Goal: Information Seeking & Learning: Check status

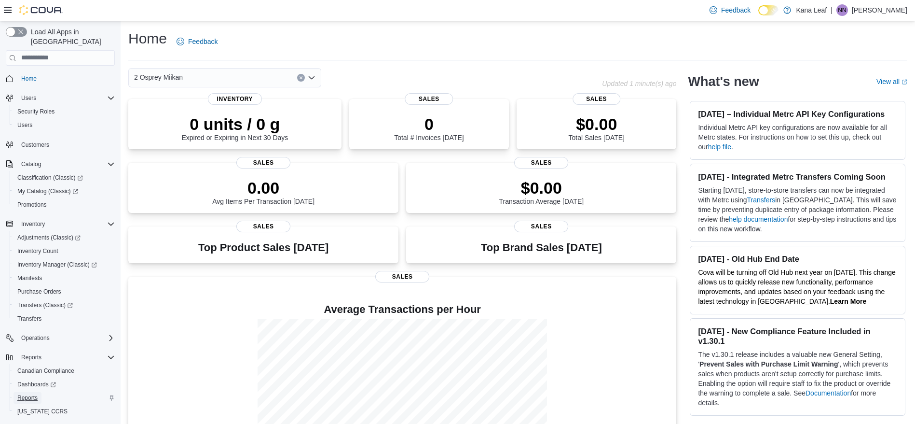
click at [30, 394] on span "Reports" at bounding box center [27, 398] width 20 height 8
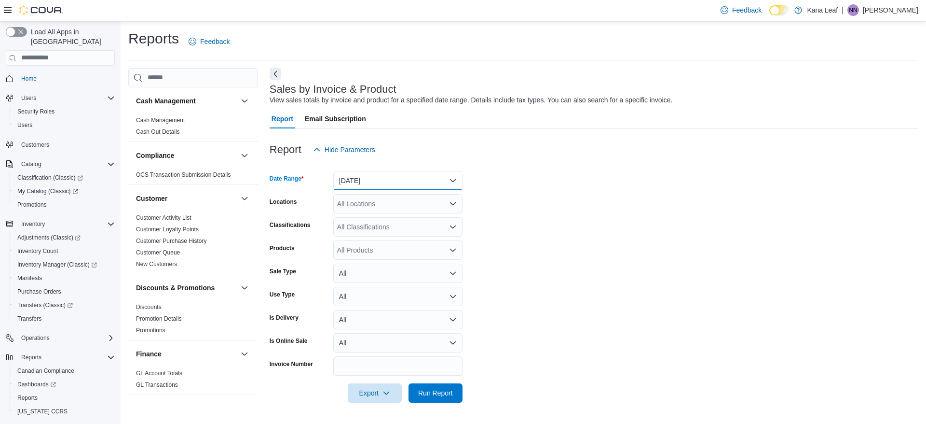
click at [393, 181] on button "Yesterday" at bounding box center [397, 180] width 129 height 19
click at [538, 177] on form "Date Range Yesterday Locations All Locations Classifications All Classification…" at bounding box center [594, 280] width 649 height 243
click at [437, 391] on span "Run Report" at bounding box center [435, 392] width 35 height 10
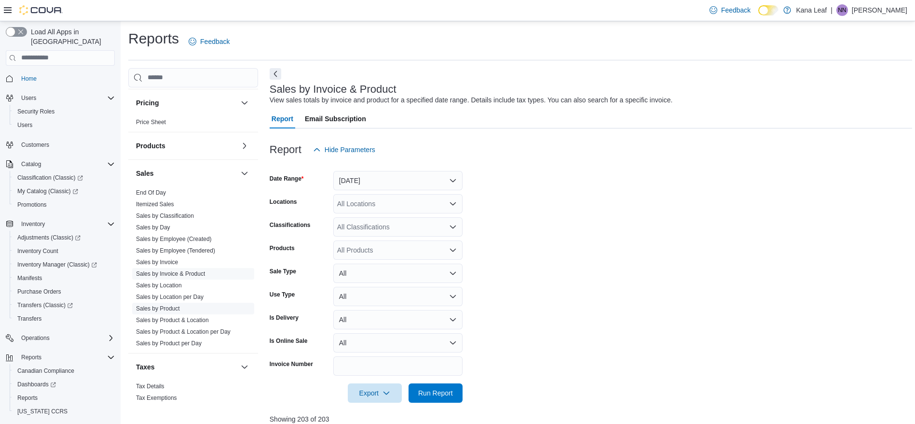
click at [175, 305] on link "Sales by Product" at bounding box center [158, 308] width 44 height 7
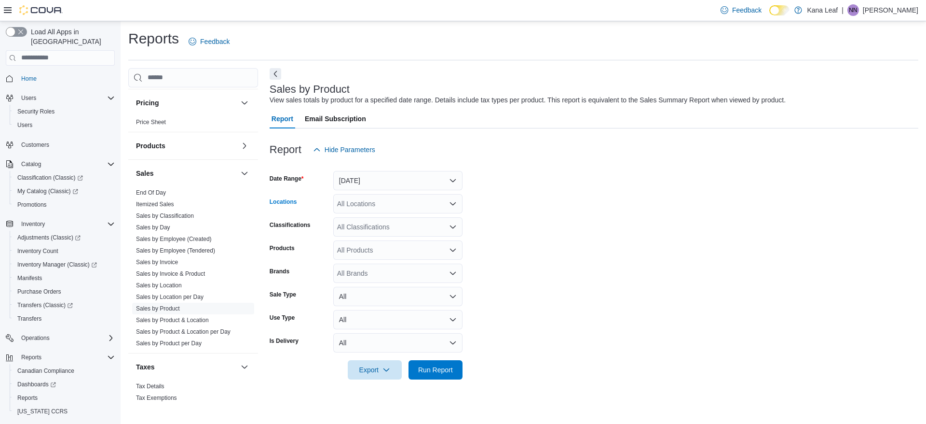
click at [446, 201] on div "All Locations" at bounding box center [397, 203] width 129 height 19
click at [399, 232] on span "2 Osprey Miikan" at bounding box center [378, 234] width 49 height 10
click at [505, 236] on form "Date Range Yesterday Locations 2 Osprey Miikan Classifications All Classificati…" at bounding box center [594, 269] width 649 height 220
click at [441, 369] on span "Run Report" at bounding box center [435, 369] width 35 height 10
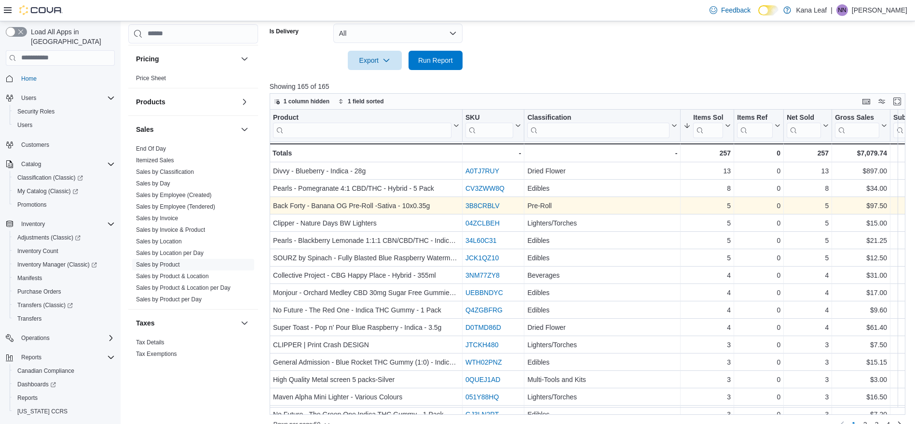
click at [494, 207] on link "3B8CRBLV" at bounding box center [483, 206] width 34 height 8
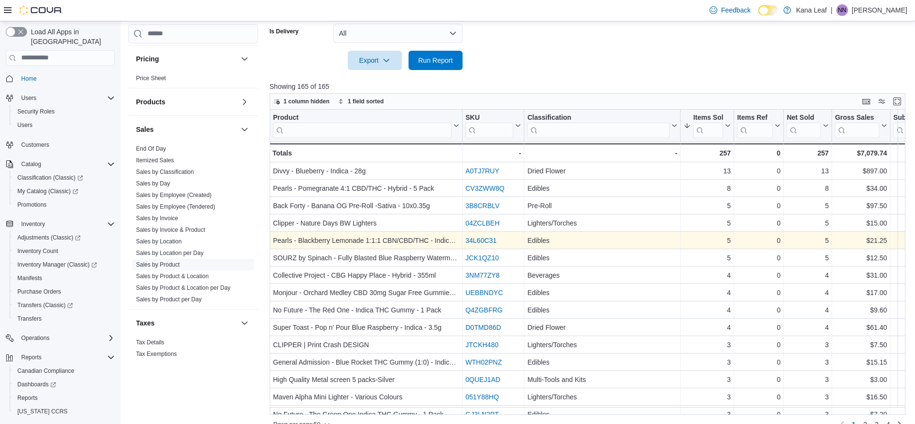
click at [480, 239] on link "34L60C31" at bounding box center [481, 240] width 31 height 8
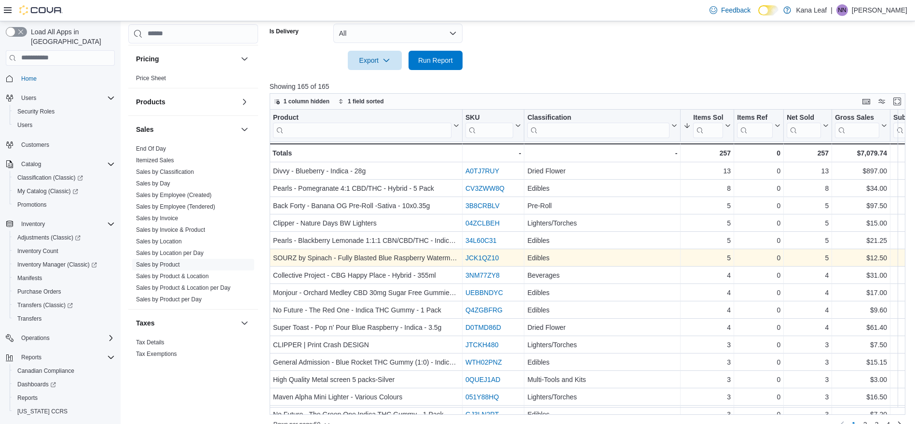
click at [480, 255] on link "JCK1QZ10" at bounding box center [482, 258] width 33 height 8
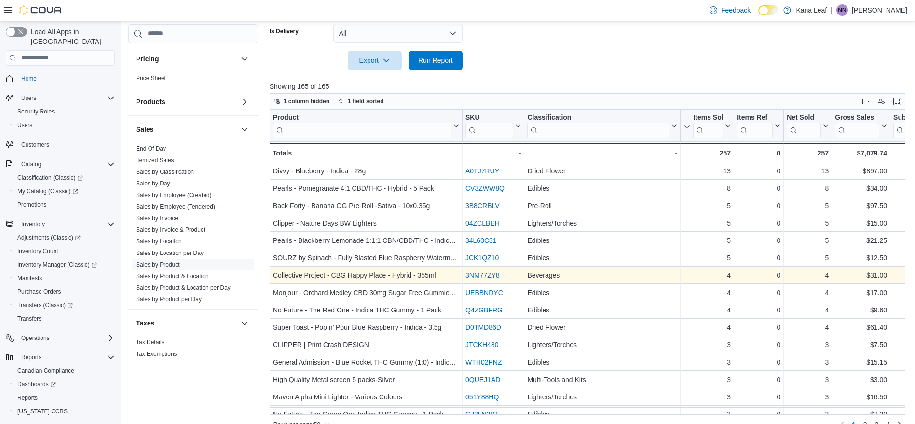
click at [472, 275] on link "3NM77ZY8" at bounding box center [483, 275] width 34 height 8
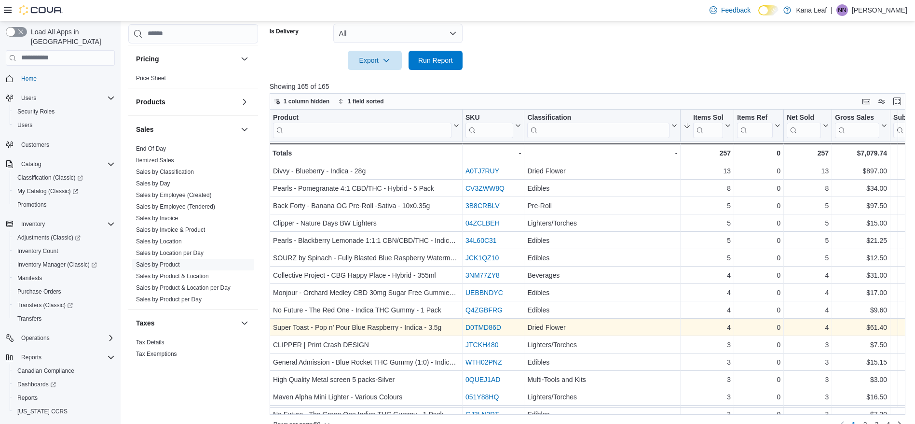
click at [475, 327] on link "D0TMD86D" at bounding box center [484, 327] width 36 height 8
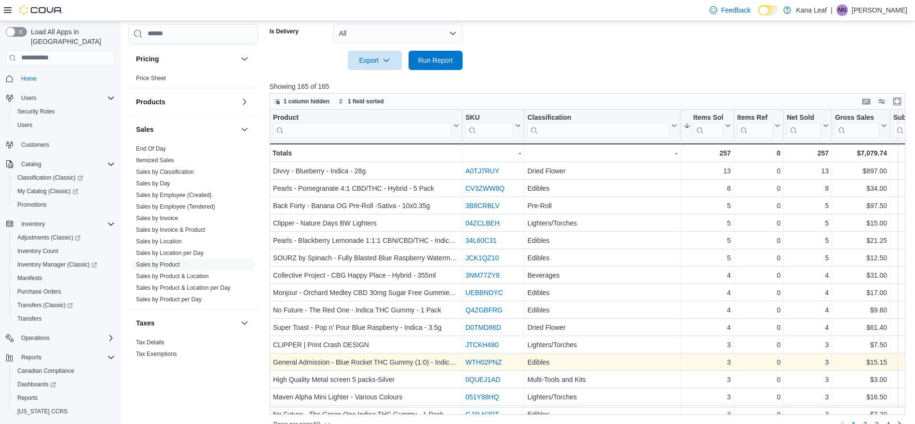
click at [475, 361] on link "WTH02PNZ" at bounding box center [484, 362] width 36 height 8
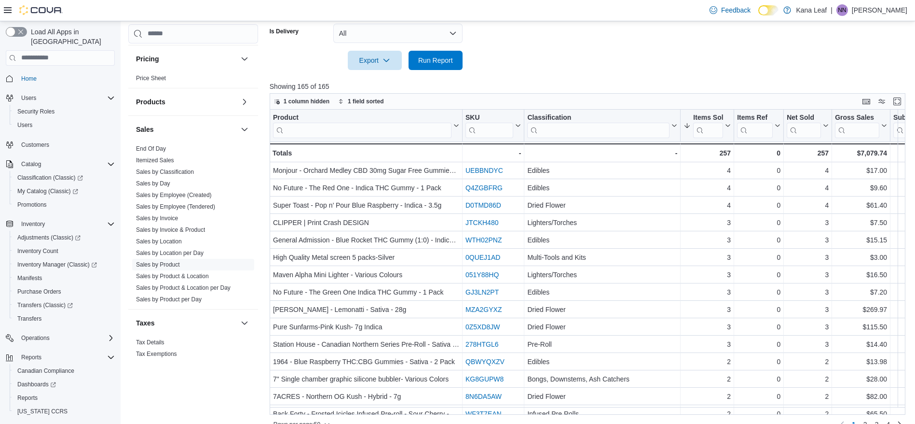
scroll to position [124, 0]
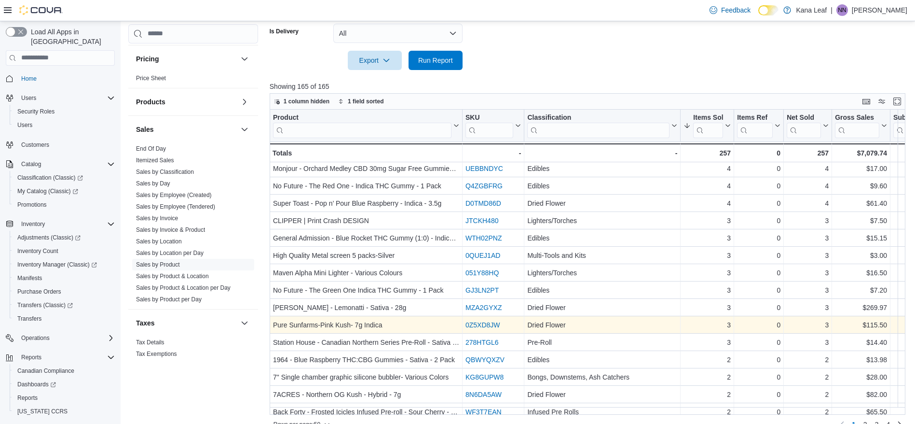
click at [488, 323] on link "0Z5XD8JW" at bounding box center [483, 325] width 35 height 8
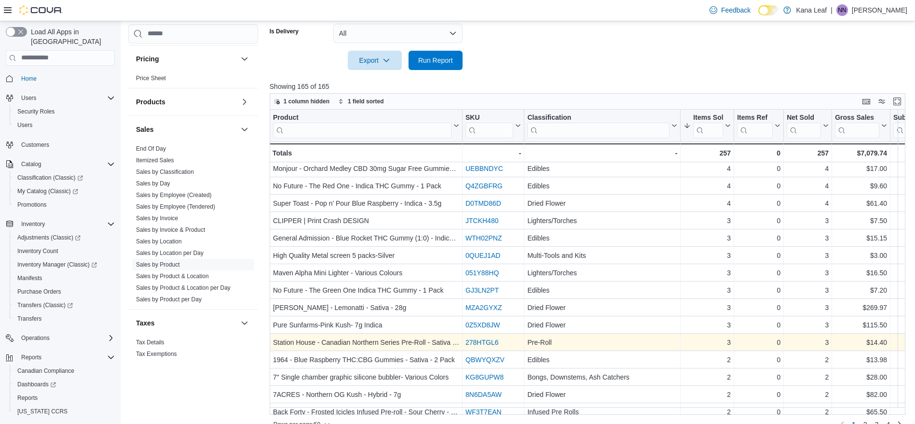
click at [491, 343] on link "278HTGL6" at bounding box center [482, 342] width 33 height 8
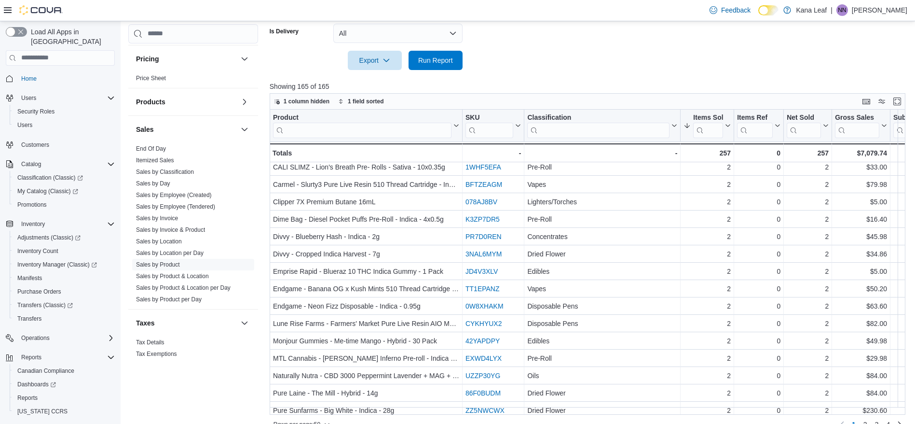
scroll to position [427, 0]
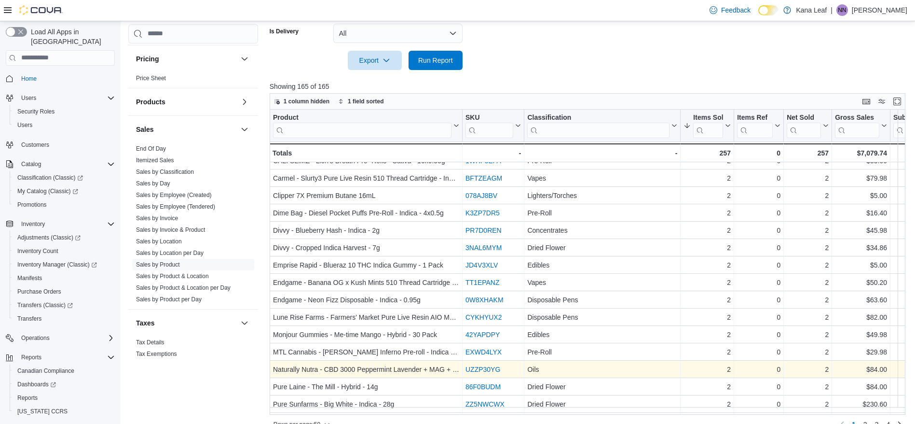
click at [482, 372] on link "UZZP30YG" at bounding box center [483, 369] width 35 height 8
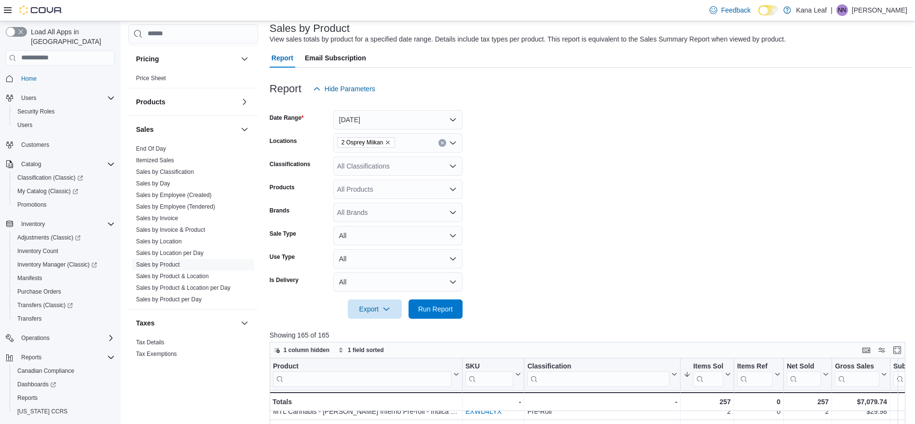
scroll to position [32, 0]
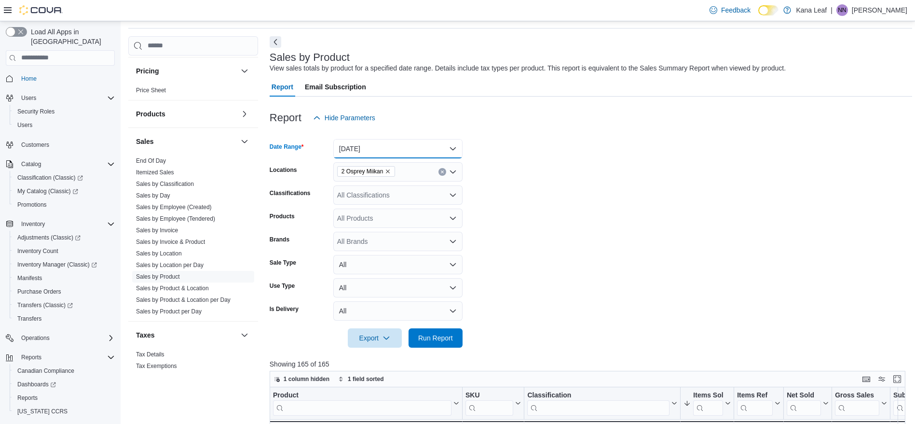
click at [444, 143] on button "Yesterday" at bounding box center [397, 148] width 129 height 19
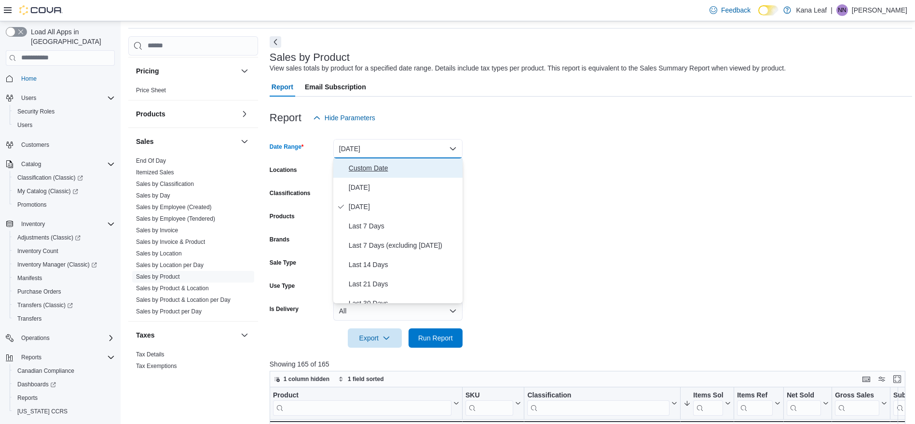
click at [412, 169] on span "Custom Date" at bounding box center [404, 168] width 110 height 12
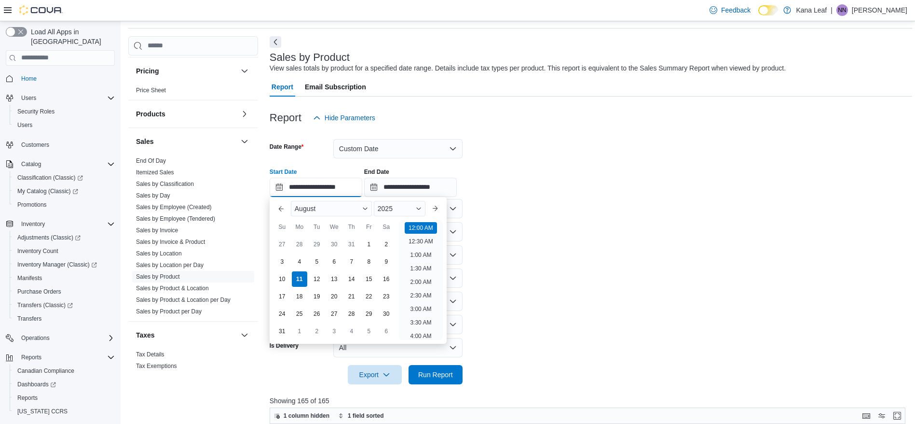
click at [360, 186] on input "**********" at bounding box center [316, 187] width 93 height 19
click at [283, 260] on div "3" at bounding box center [282, 261] width 17 height 17
click at [284, 279] on div "10" at bounding box center [282, 278] width 17 height 17
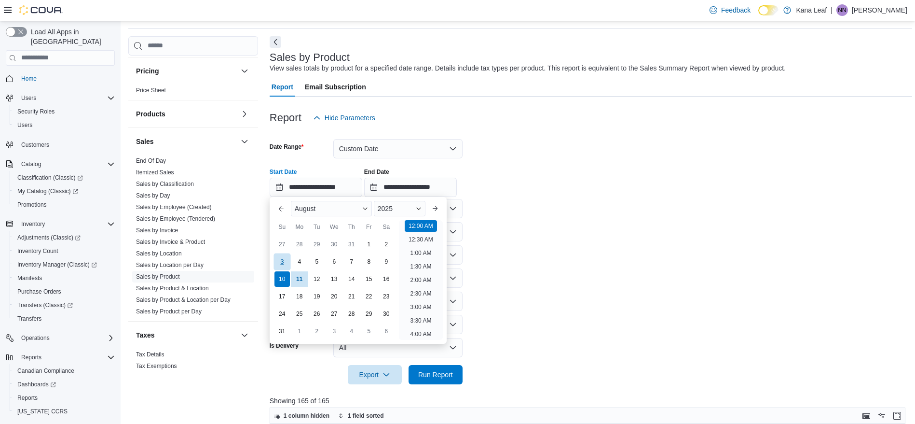
click at [285, 261] on div "3" at bounding box center [282, 261] width 17 height 17
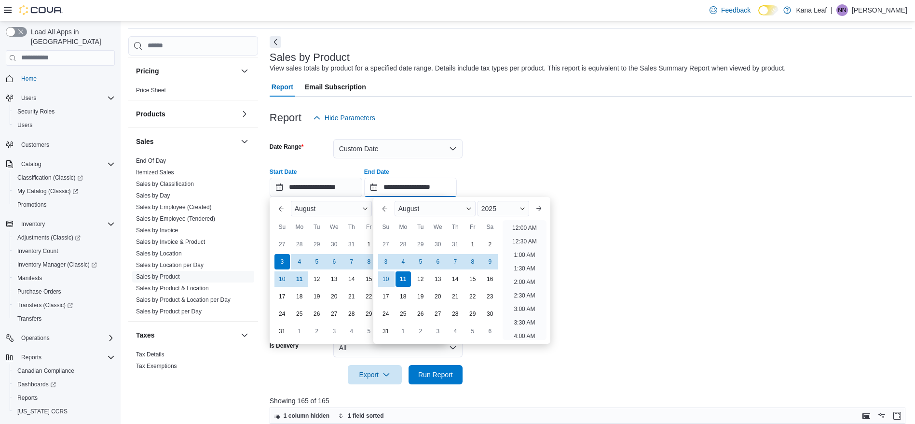
click at [410, 183] on input "**********" at bounding box center [410, 187] width 93 height 19
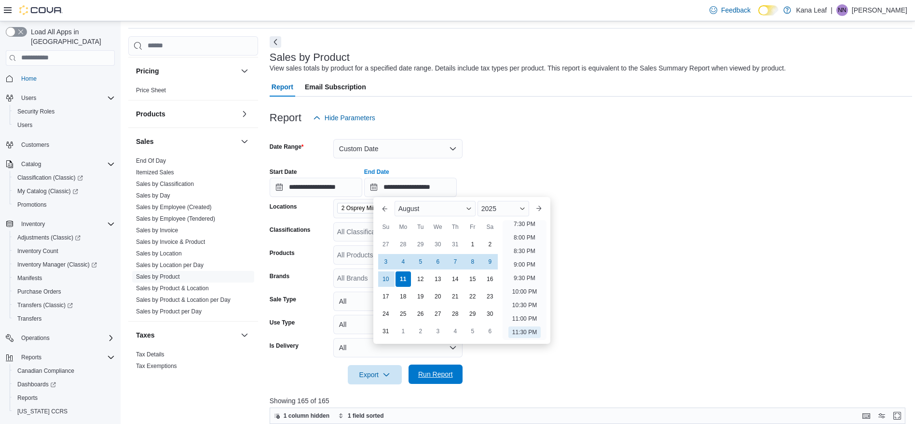
click at [437, 372] on span "Run Report" at bounding box center [435, 374] width 35 height 10
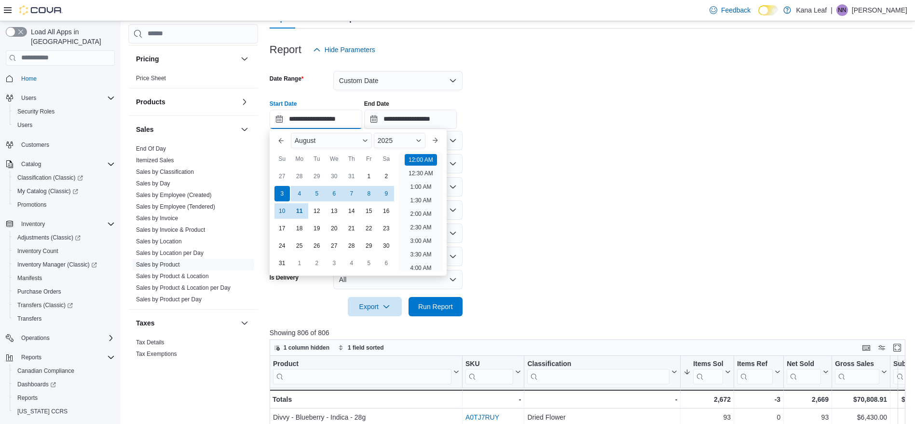
scroll to position [30, 0]
click at [362, 115] on input "**********" at bounding box center [316, 119] width 93 height 19
click at [352, 173] on div "31" at bounding box center [351, 175] width 17 height 17
type input "**********"
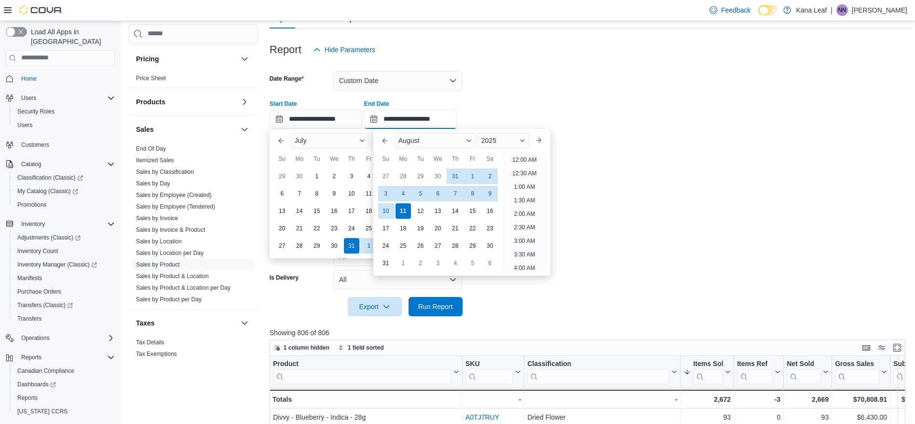
click at [413, 117] on input "**********" at bounding box center [410, 119] width 93 height 19
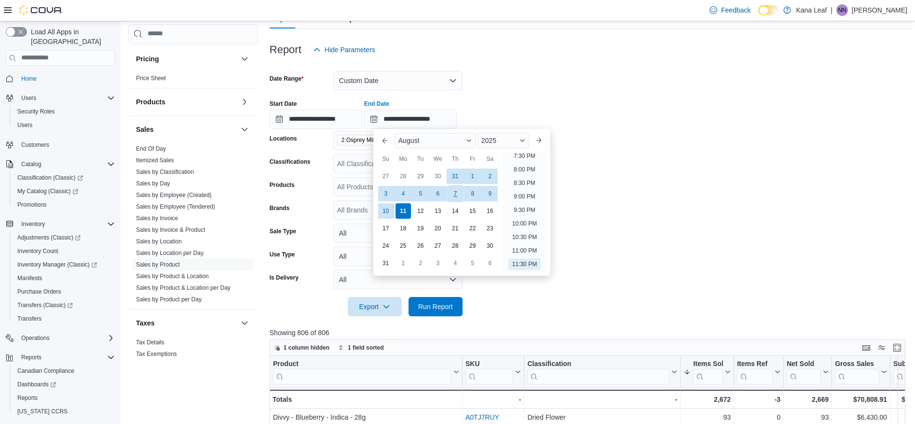
click at [454, 194] on div "7" at bounding box center [455, 193] width 17 height 17
type input "**********"
click at [543, 82] on form "**********" at bounding box center [591, 187] width 643 height 257
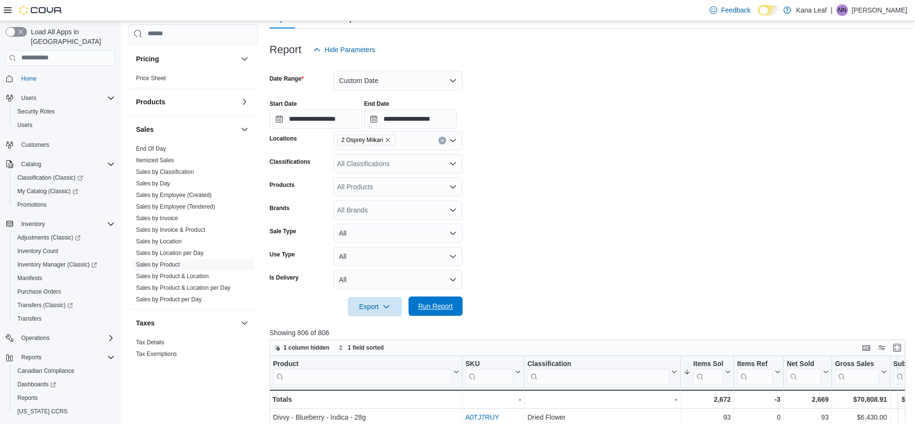
click at [447, 302] on span "Run Report" at bounding box center [435, 306] width 35 height 10
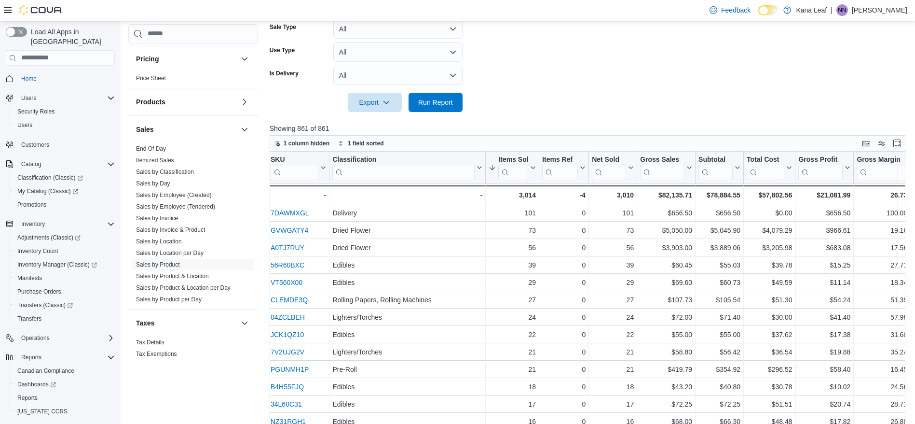
scroll to position [0, 210]
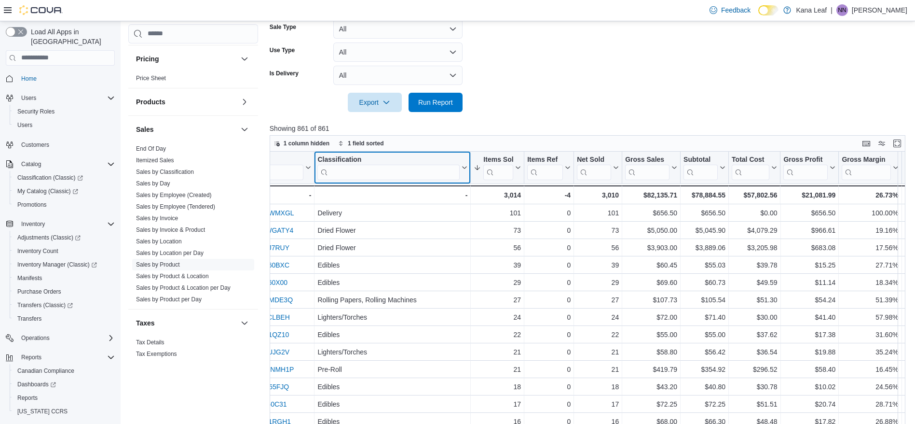
click at [376, 174] on input "search" at bounding box center [388, 171] width 142 height 15
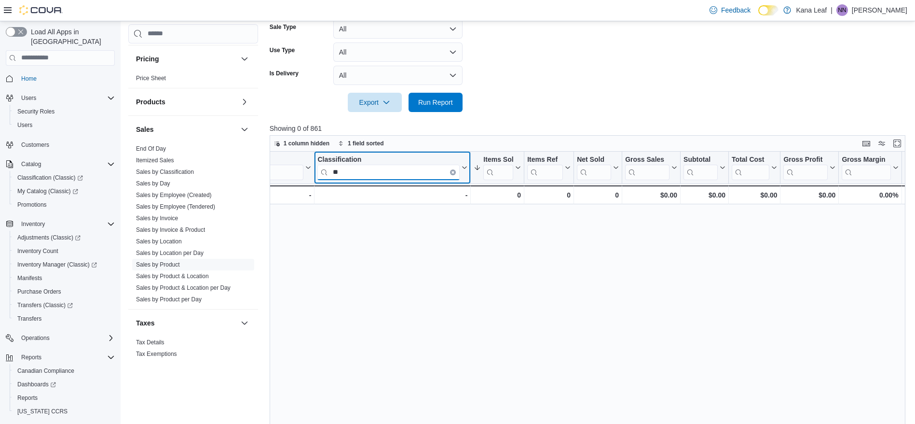
type input "*"
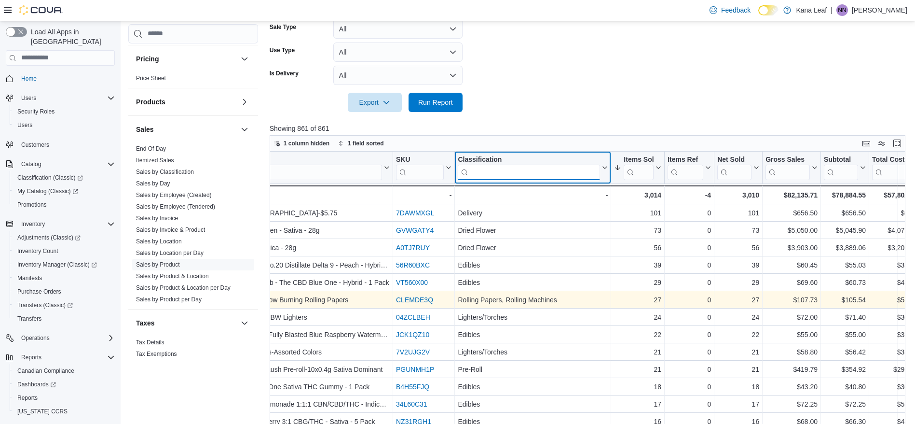
scroll to position [0, 0]
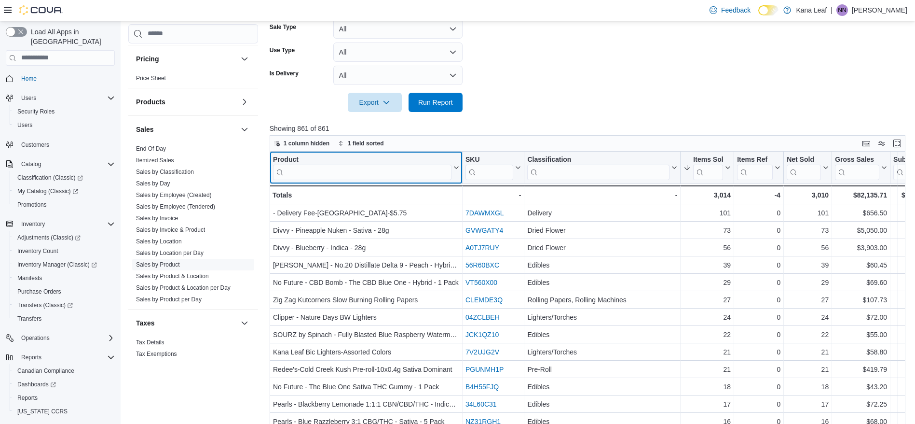
click at [316, 170] on input "search" at bounding box center [362, 171] width 178 height 15
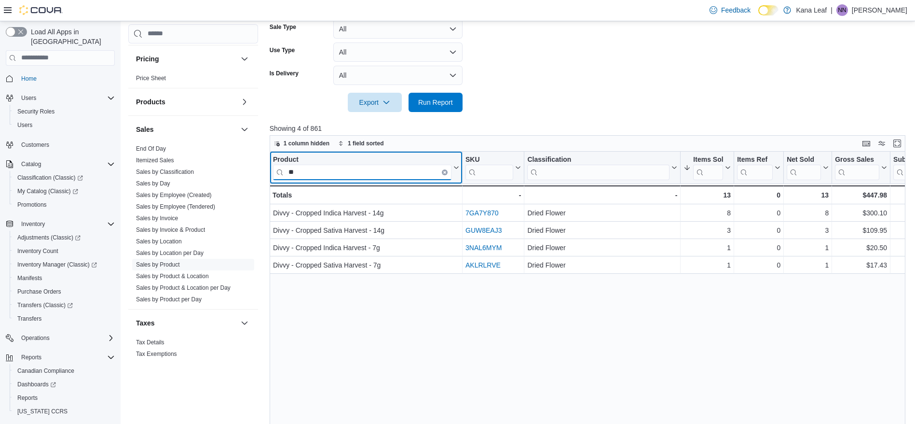
type input "*"
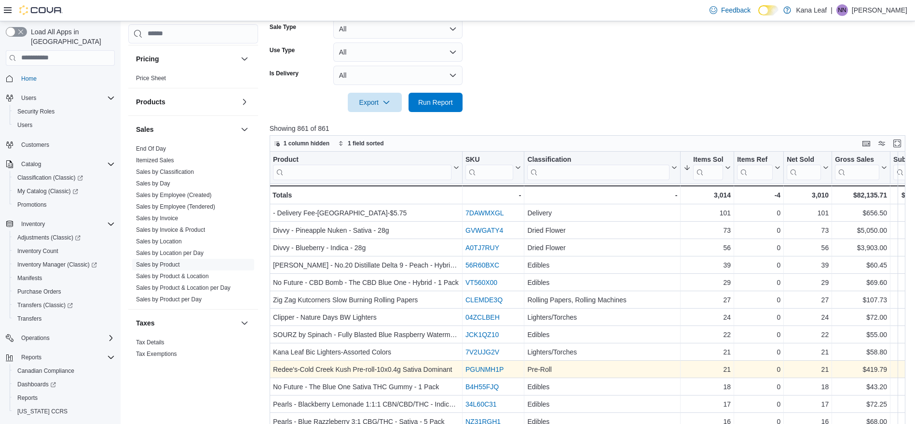
click at [484, 367] on link "PGUNMH1P" at bounding box center [485, 369] width 38 height 8
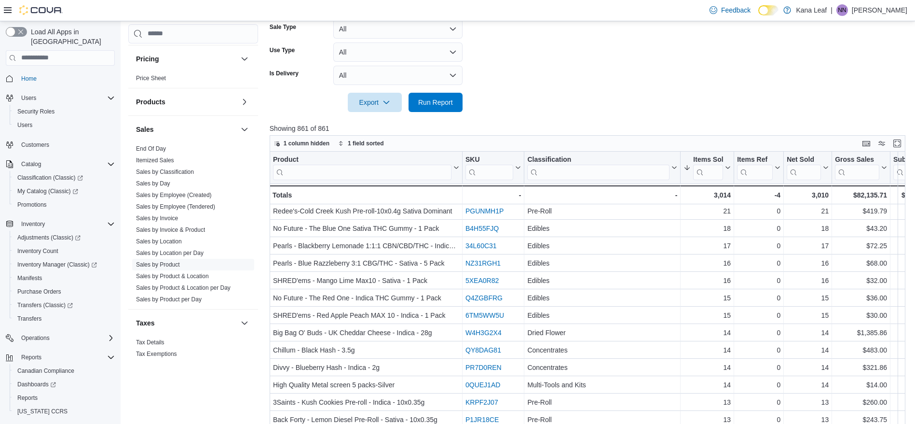
scroll to position [161, 0]
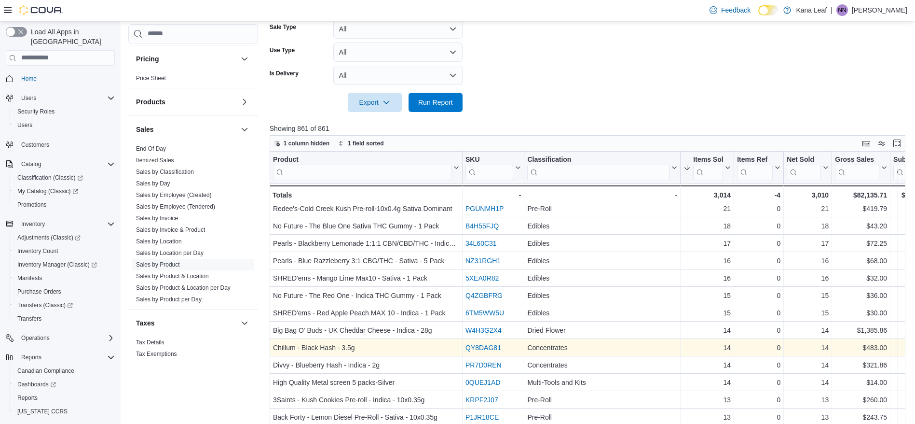
click at [486, 346] on link "QY8DAG81" at bounding box center [484, 347] width 36 height 8
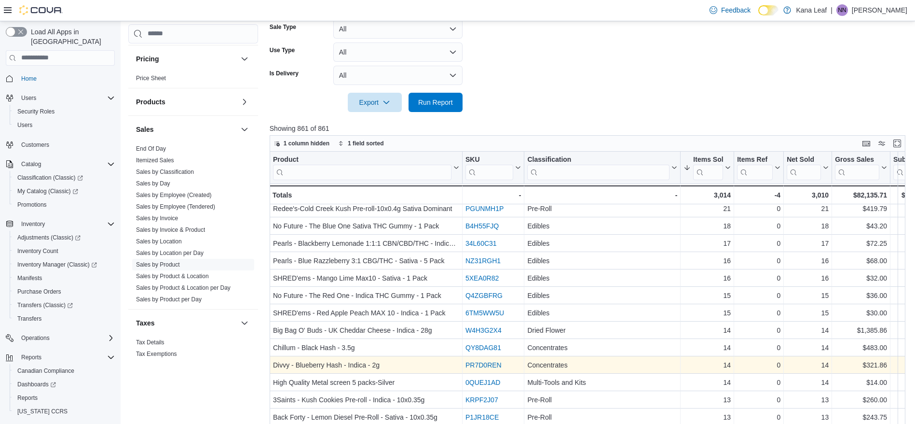
click at [491, 362] on link "PR7D0REN" at bounding box center [484, 365] width 36 height 8
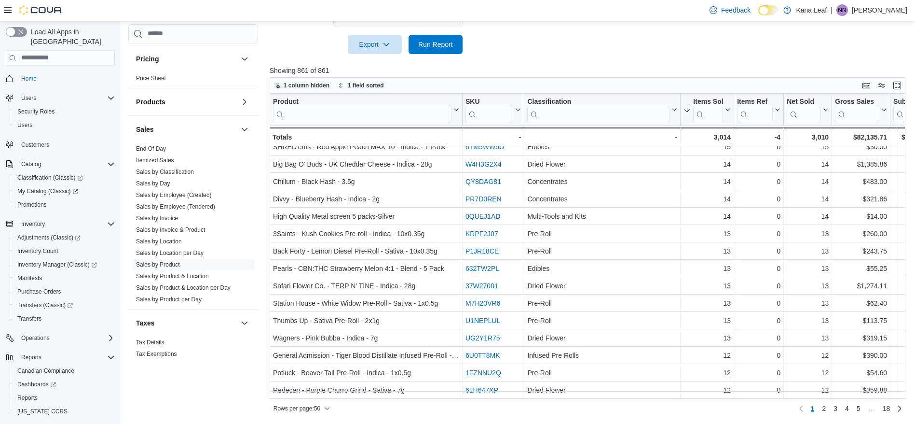
scroll to position [269, 0]
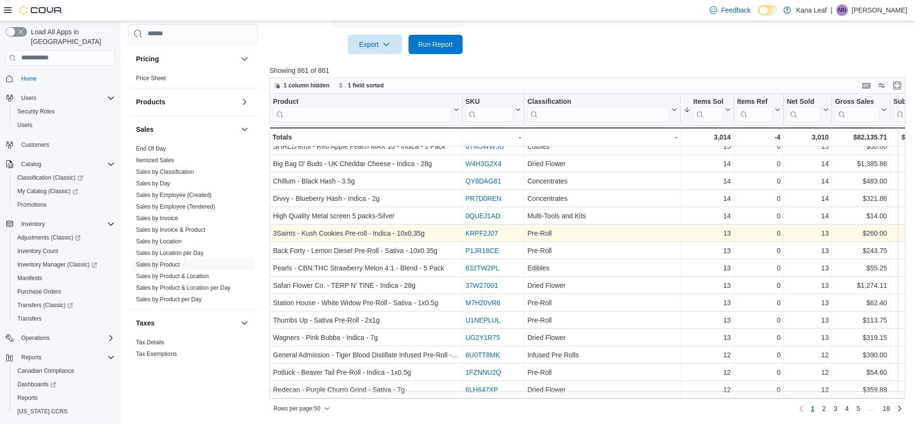
click at [489, 232] on link "KRPF2J07" at bounding box center [482, 233] width 33 height 8
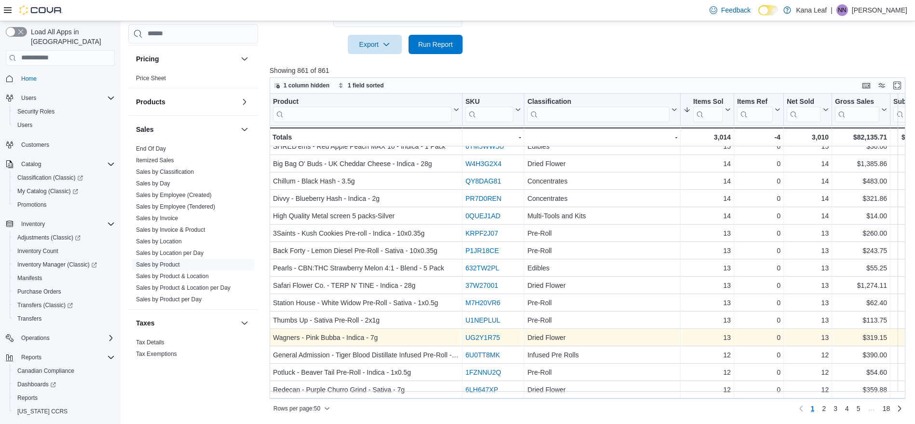
click at [478, 336] on link "UG2Y1R75" at bounding box center [483, 337] width 35 height 8
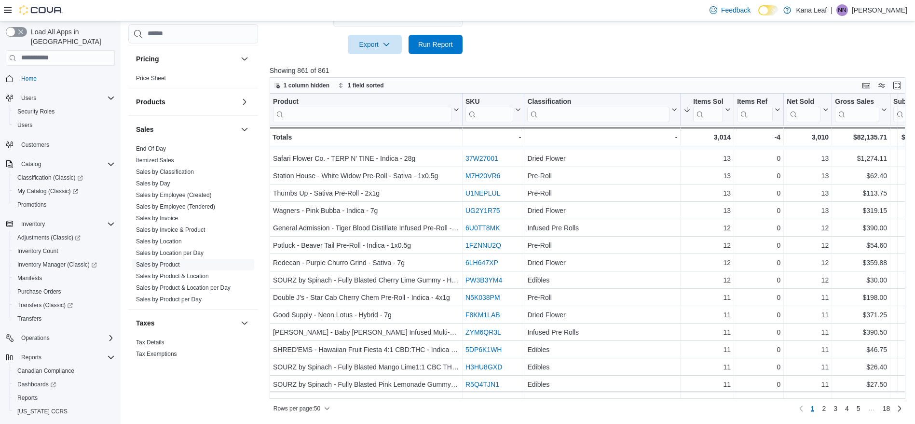
scroll to position [430, 0]
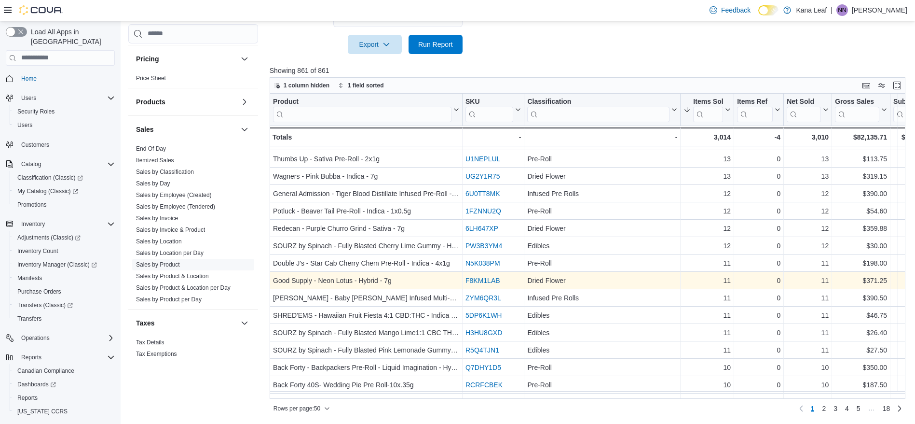
click at [488, 278] on link "F8KM1LAB" at bounding box center [483, 280] width 35 height 8
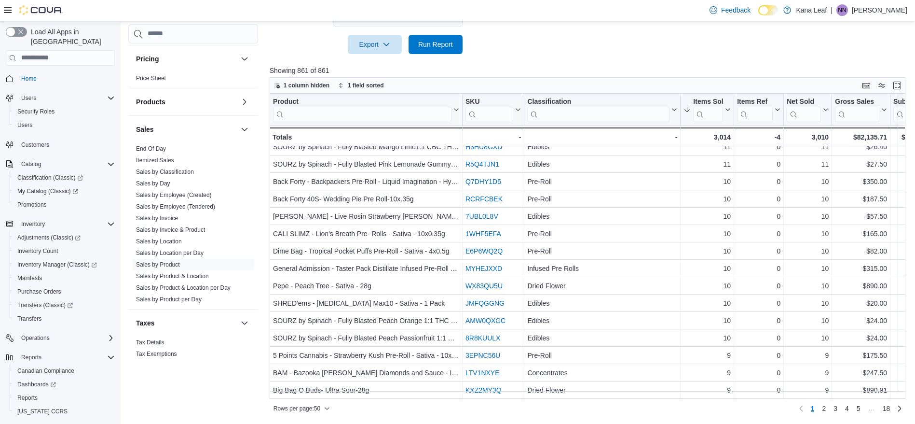
scroll to position [623, 0]
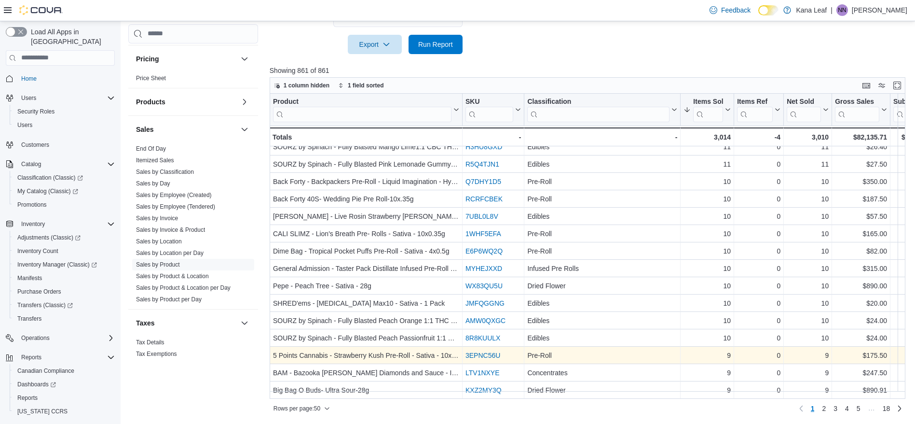
click at [483, 351] on link "3EPNC56U" at bounding box center [483, 355] width 35 height 8
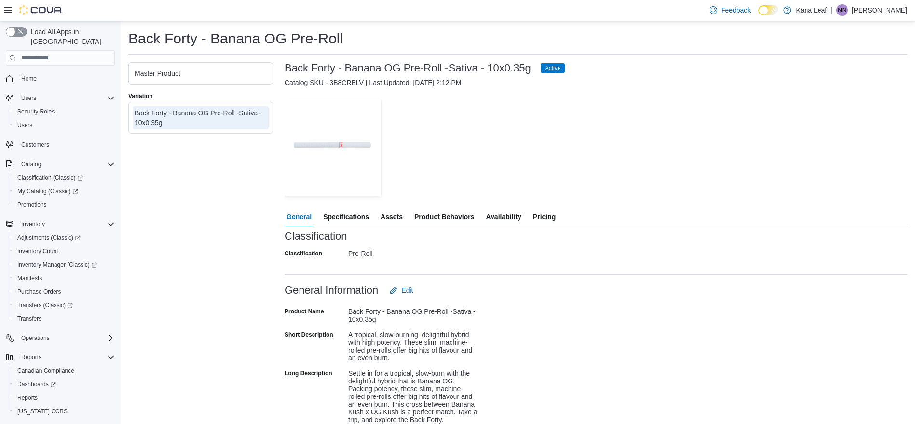
click at [509, 215] on span "Availability" at bounding box center [503, 216] width 35 height 19
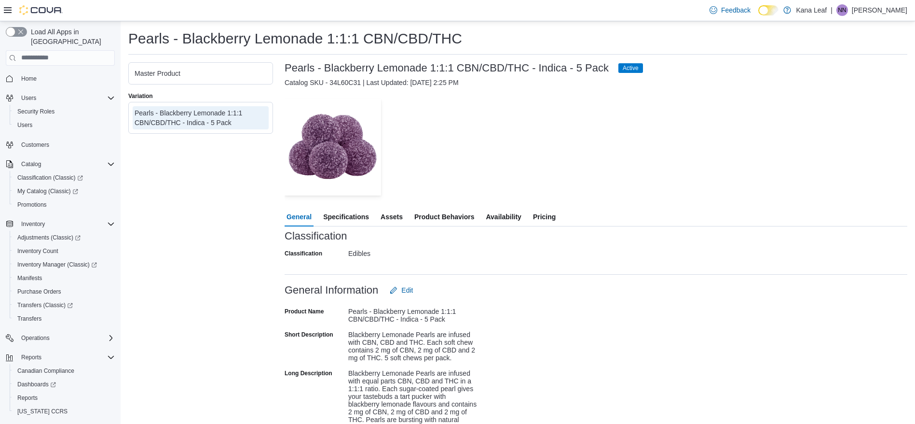
click at [510, 220] on span "Availability" at bounding box center [503, 216] width 35 height 19
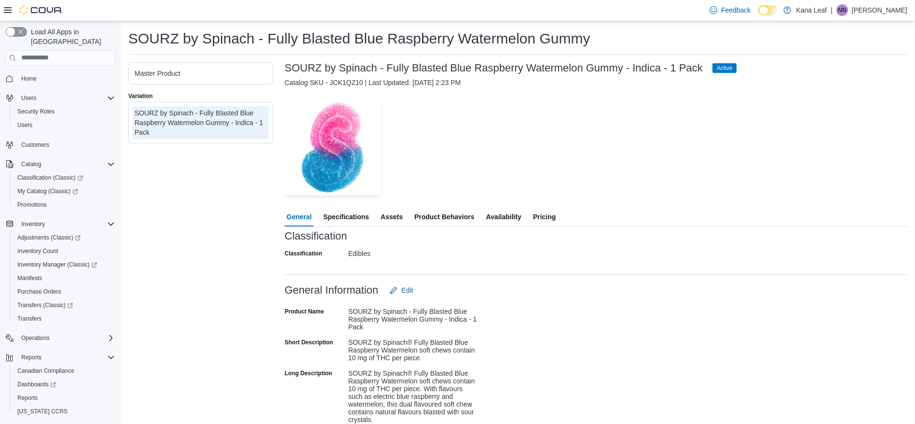
click at [506, 211] on span "Availability" at bounding box center [503, 216] width 35 height 19
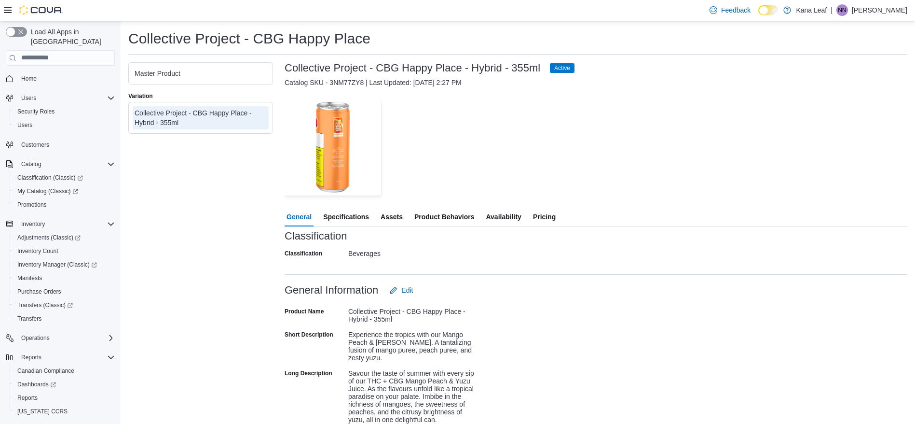
click at [510, 211] on span "Availability" at bounding box center [503, 216] width 35 height 19
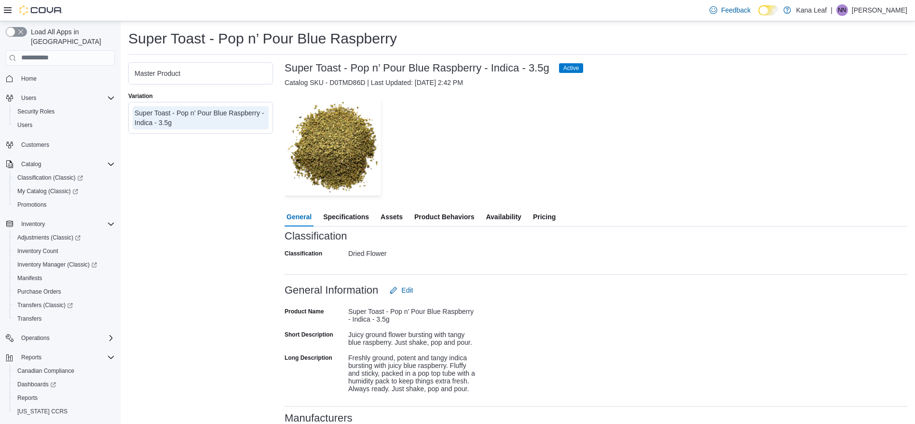
click at [509, 216] on span "Availability" at bounding box center [503, 216] width 35 height 19
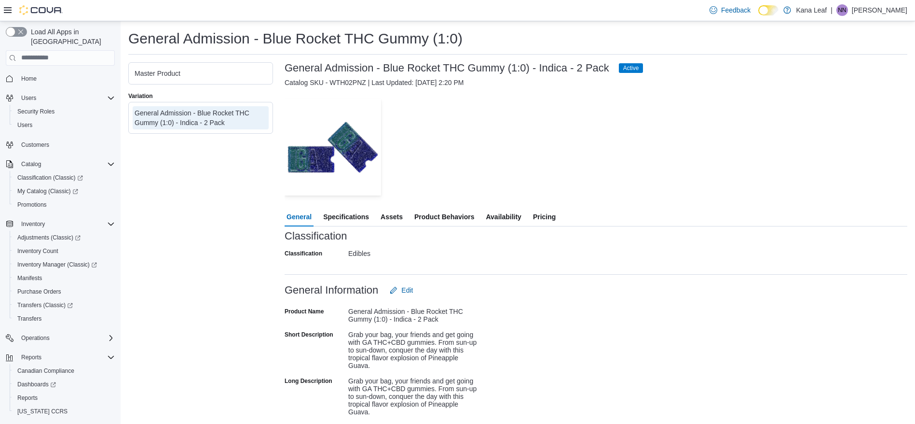
click at [507, 220] on span "Availability" at bounding box center [503, 216] width 35 height 19
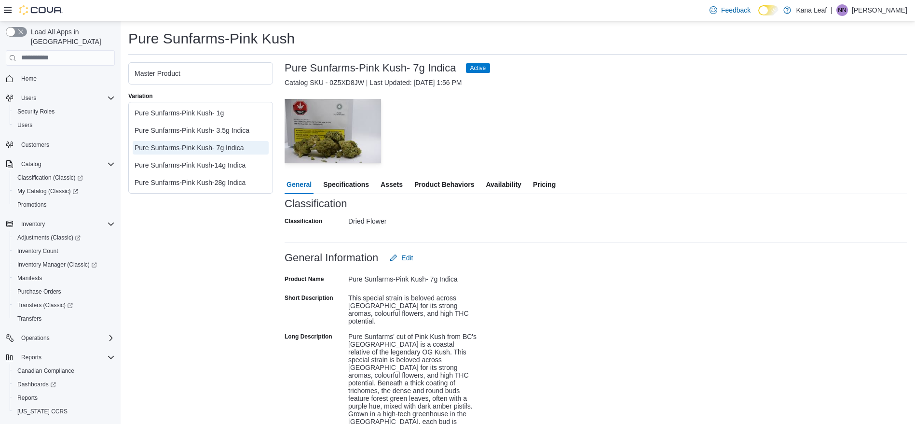
click at [510, 180] on span "Availability" at bounding box center [503, 184] width 35 height 19
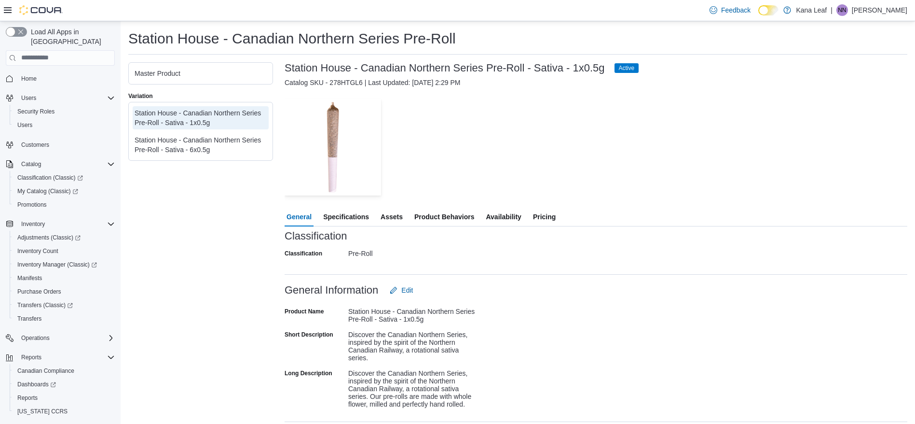
click at [516, 221] on span "Availability" at bounding box center [503, 216] width 35 height 19
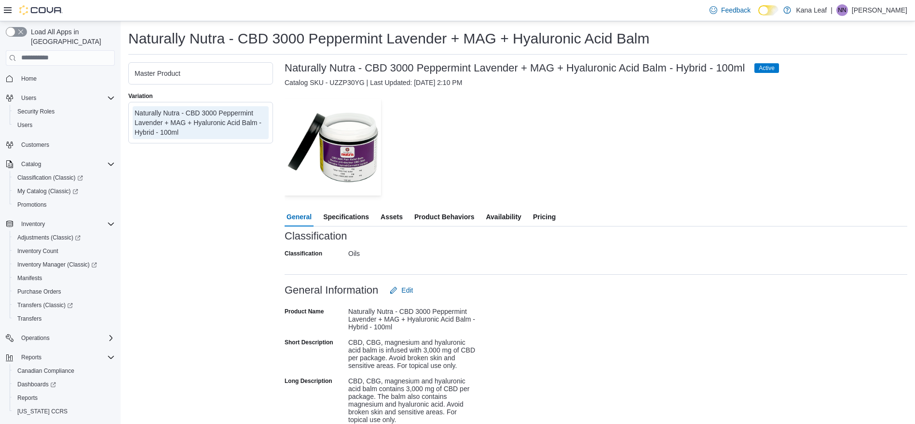
click at [507, 216] on span "Availability" at bounding box center [503, 216] width 35 height 19
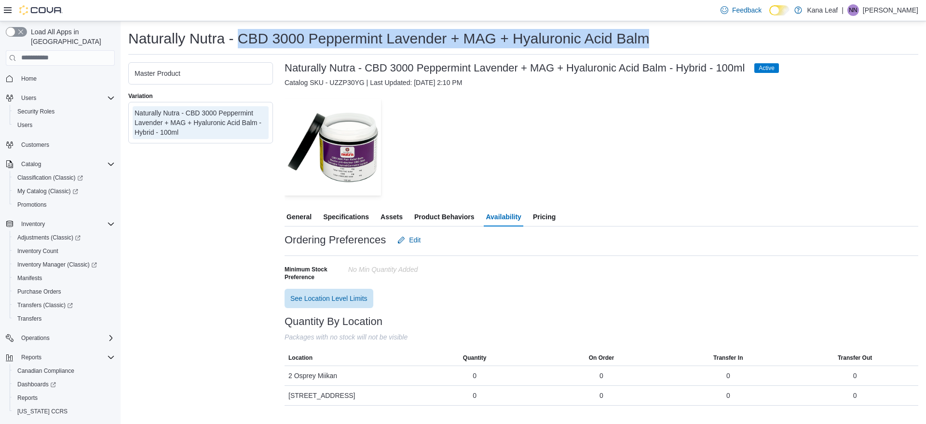
drag, startPoint x: 239, startPoint y: 39, endPoint x: 645, endPoint y: 39, distance: 406.7
click at [645, 39] on h1 "Naturally Nutra - CBD 3000 Peppermint Lavender + MAG + Hyaluronic Acid Balm" at bounding box center [388, 38] width 521 height 19
copy h1 "CBD 3000 Peppermint Lavender + MAG + Hyaluronic Acid Balm"
click at [306, 218] on span "General" at bounding box center [299, 216] width 25 height 19
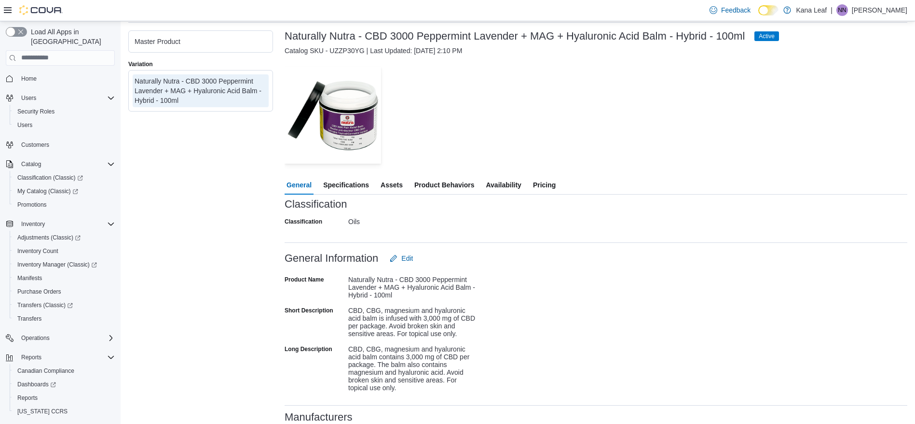
scroll to position [49, 0]
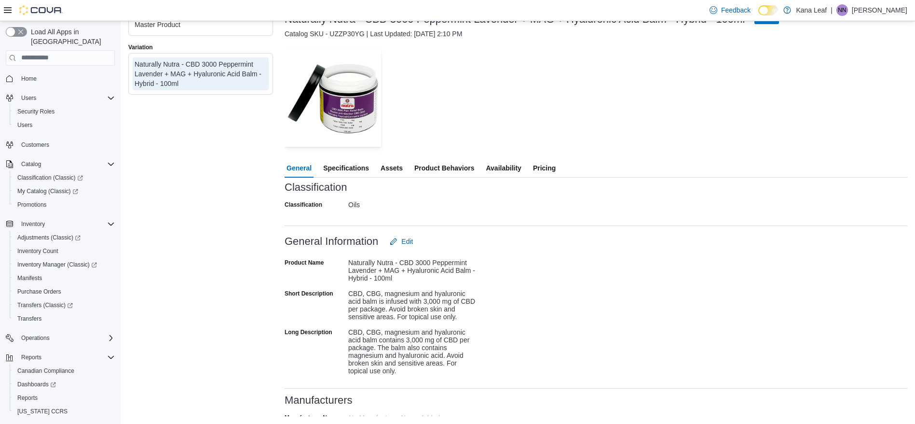
click at [343, 171] on span "Specifications" at bounding box center [346, 167] width 46 height 19
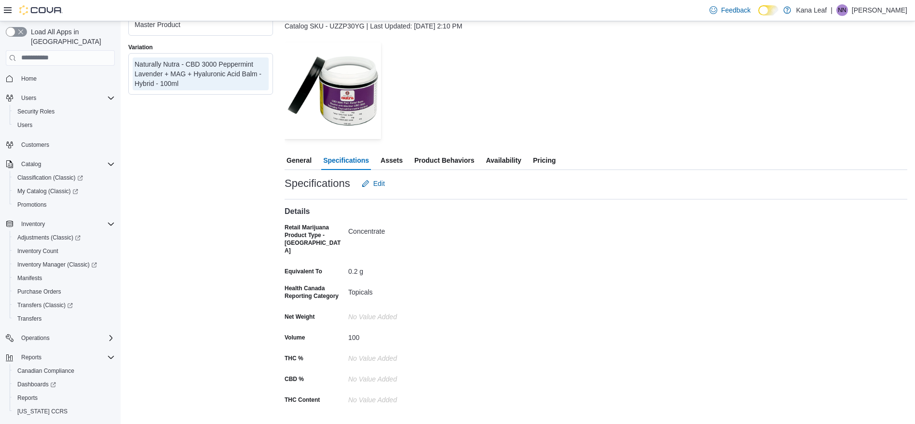
scroll to position [3, 0]
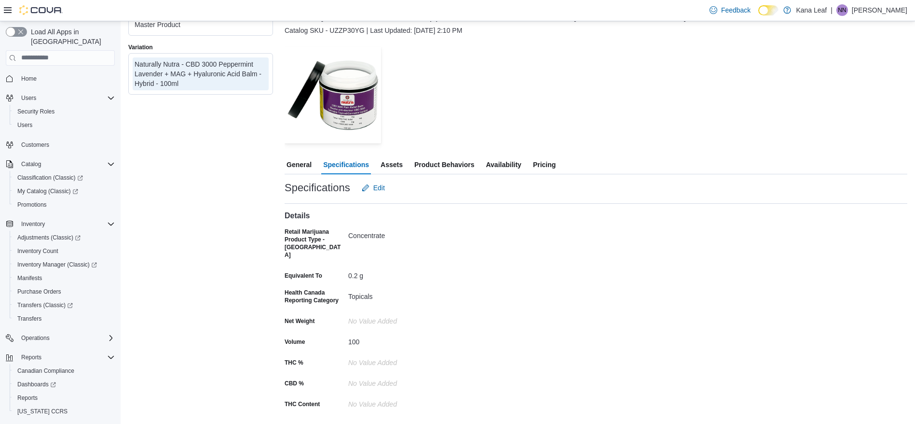
click at [399, 166] on span "Assets" at bounding box center [392, 164] width 22 height 19
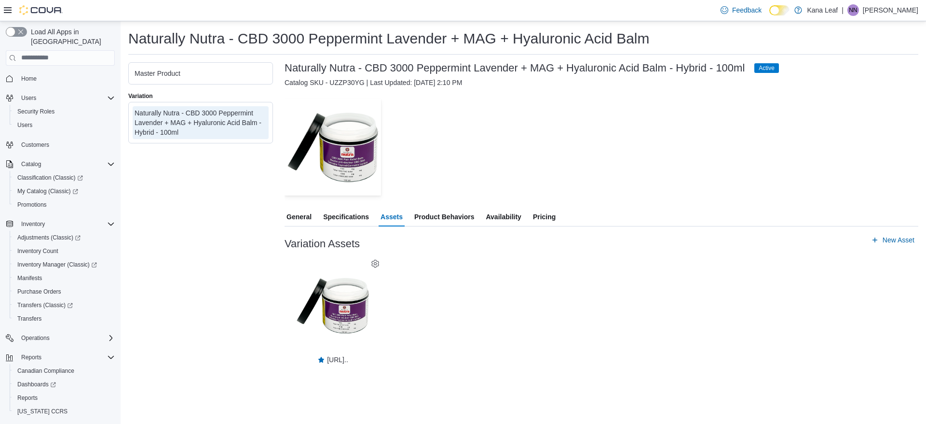
click at [302, 226] on div "General Specifications Assets Product Behaviors Availability Pricing Variation …" at bounding box center [602, 285] width 634 height 156
click at [298, 216] on span "General" at bounding box center [299, 216] width 25 height 19
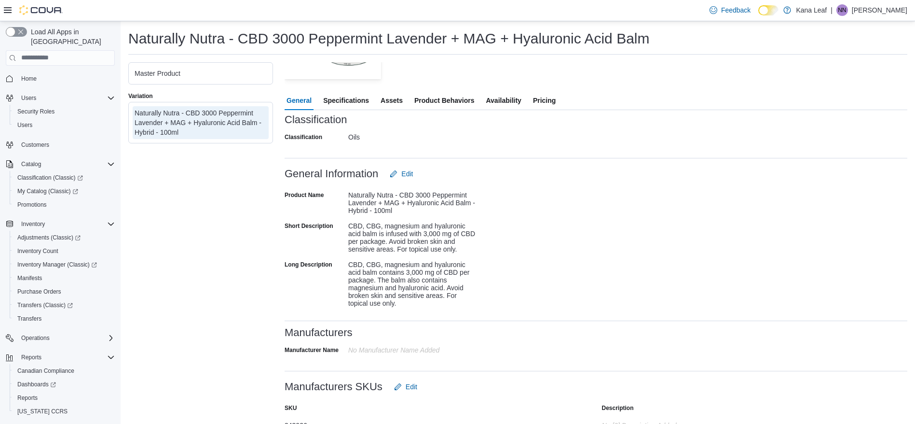
scroll to position [232, 0]
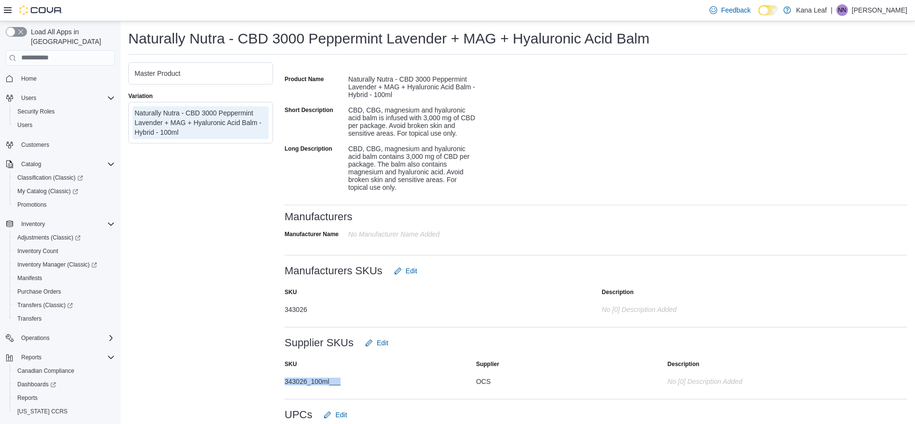
drag, startPoint x: 346, startPoint y: 382, endPoint x: 284, endPoint y: 380, distance: 62.7
click at [284, 380] on div "Master Product Variation Naturally Nutra - CBD 3000 Peppermint Lavender + MAG +…" at bounding box center [517, 263] width 779 height 402
copy div "343026_100ml___"
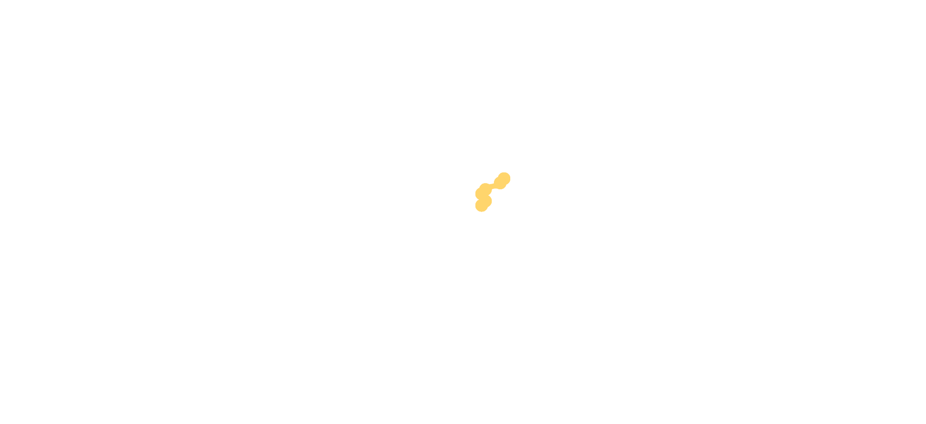
click at [484, 367] on div at bounding box center [467, 205] width 926 height 402
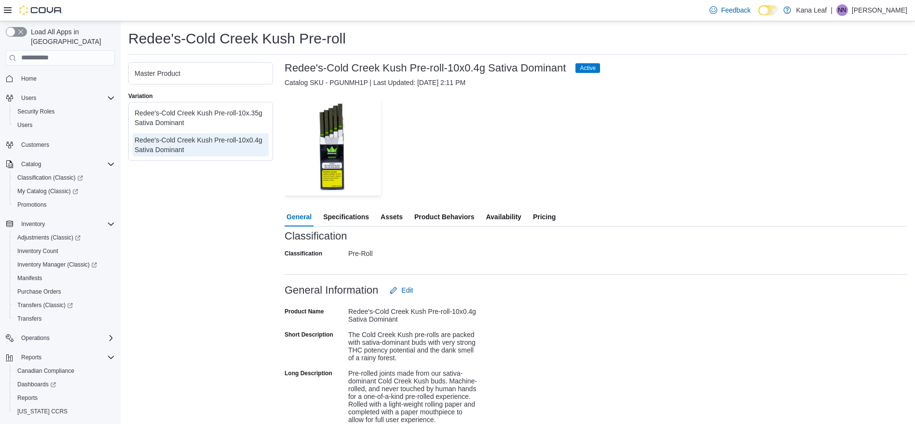
click at [507, 217] on span "Availability" at bounding box center [503, 216] width 35 height 19
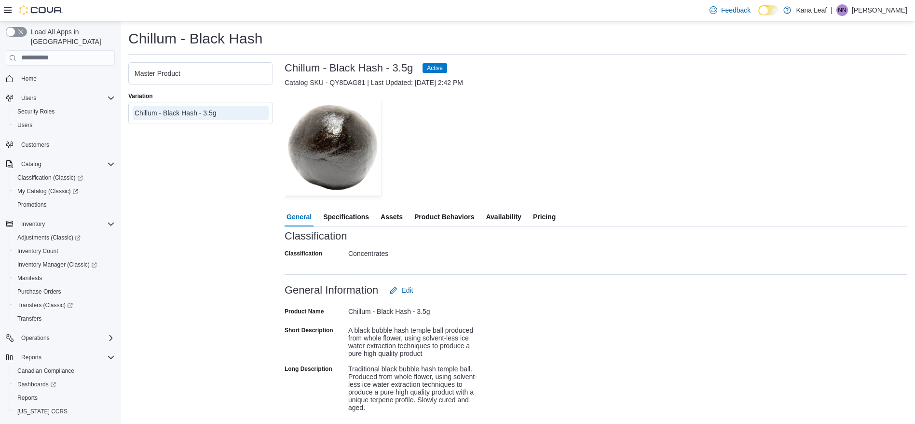
click at [504, 216] on span "Availability" at bounding box center [503, 216] width 35 height 19
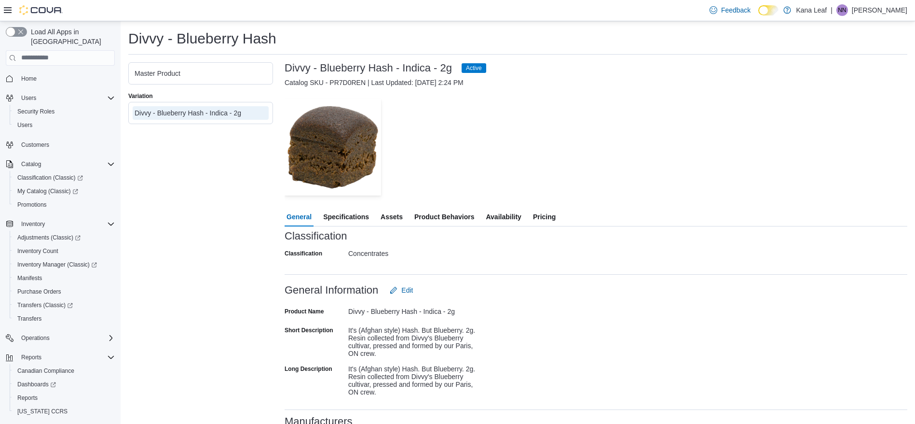
click at [512, 211] on span "Availability" at bounding box center [503, 216] width 35 height 19
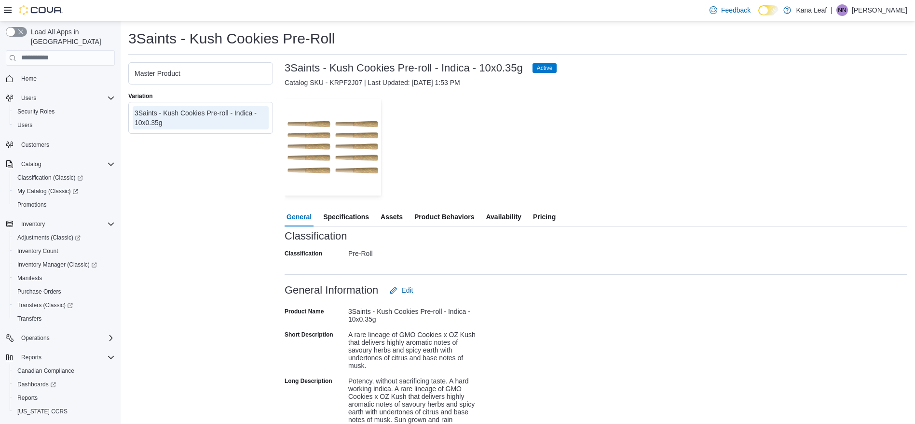
click at [509, 215] on span "Availability" at bounding box center [503, 216] width 35 height 19
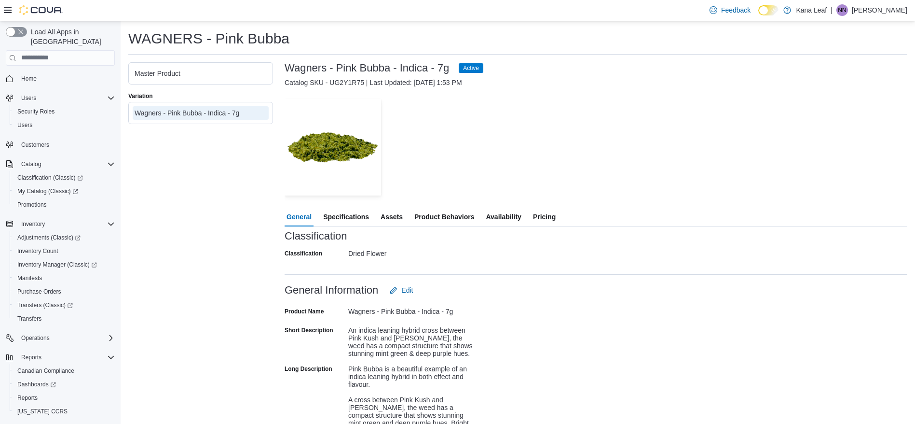
click at [505, 216] on span "Availability" at bounding box center [503, 216] width 35 height 19
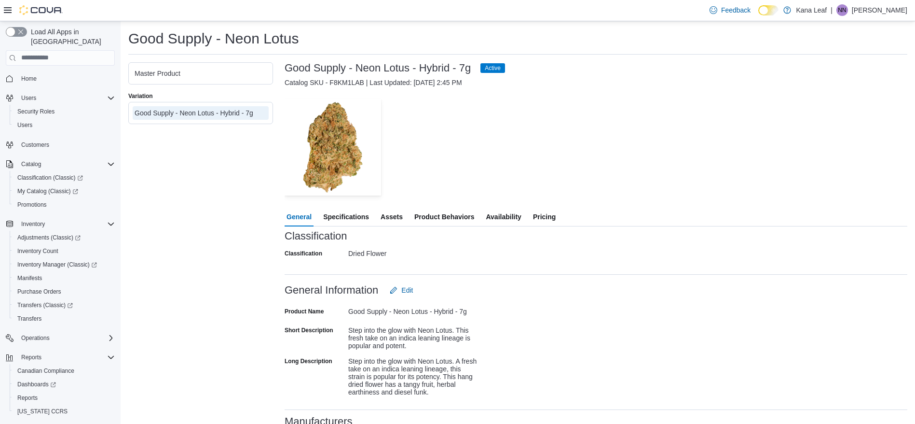
click at [507, 215] on span "Availability" at bounding box center [503, 216] width 35 height 19
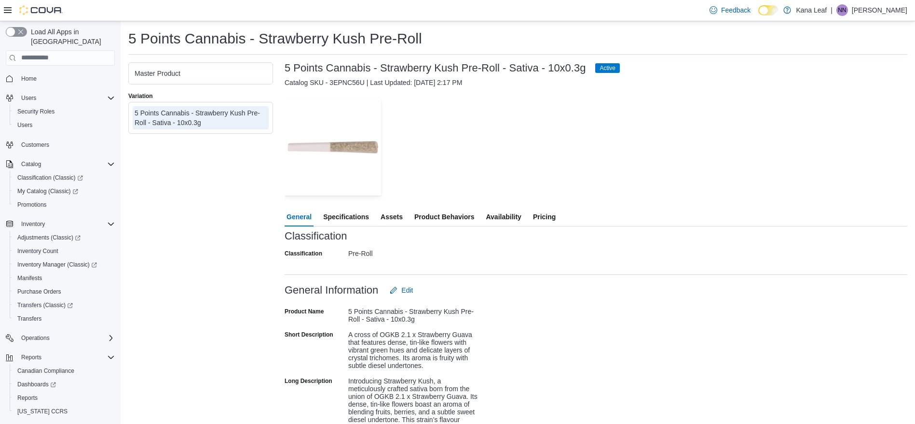
click at [509, 216] on span "Availability" at bounding box center [503, 216] width 35 height 19
